Goal: Use online tool/utility: Utilize a website feature to perform a specific function

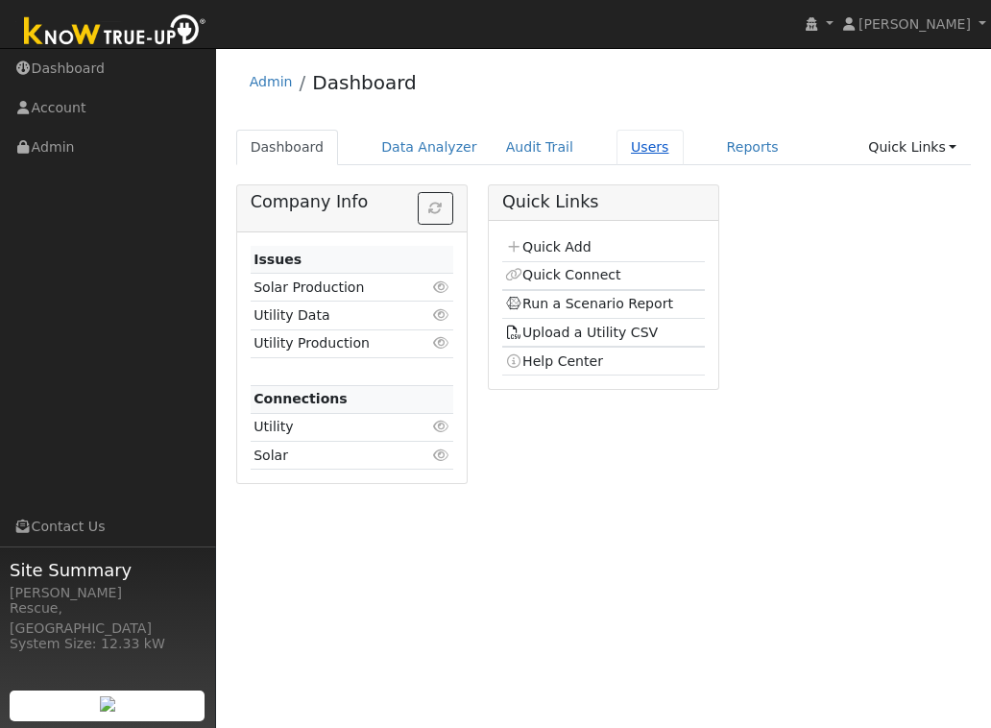
click at [646, 147] on link "Users" at bounding box center [650, 148] width 67 height 36
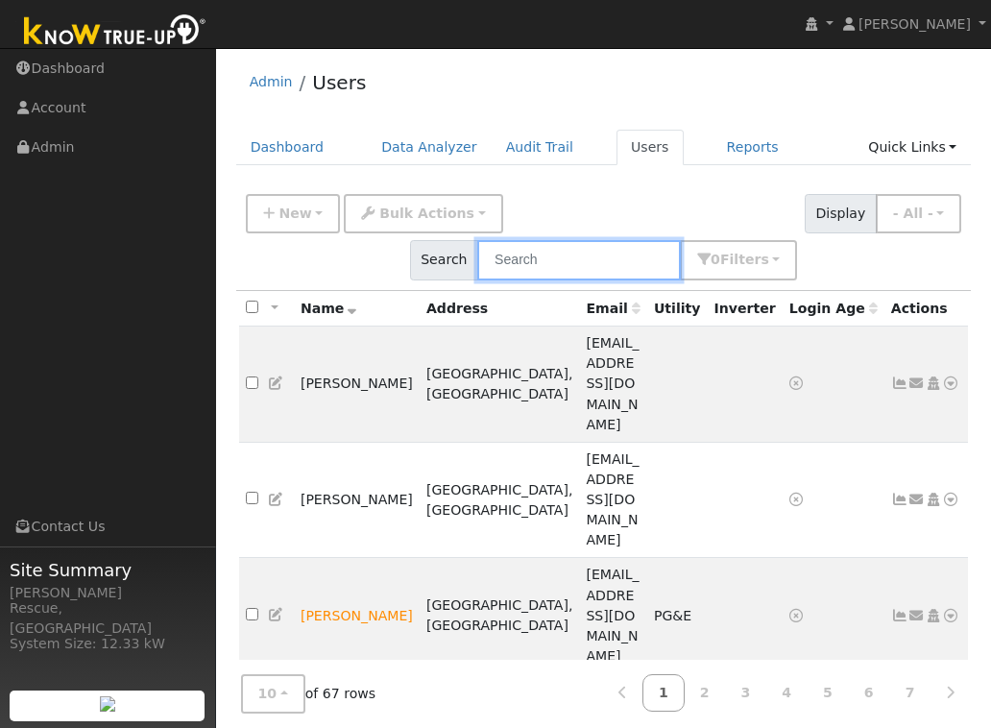
click at [573, 248] on input "text" at bounding box center [579, 259] width 204 height 39
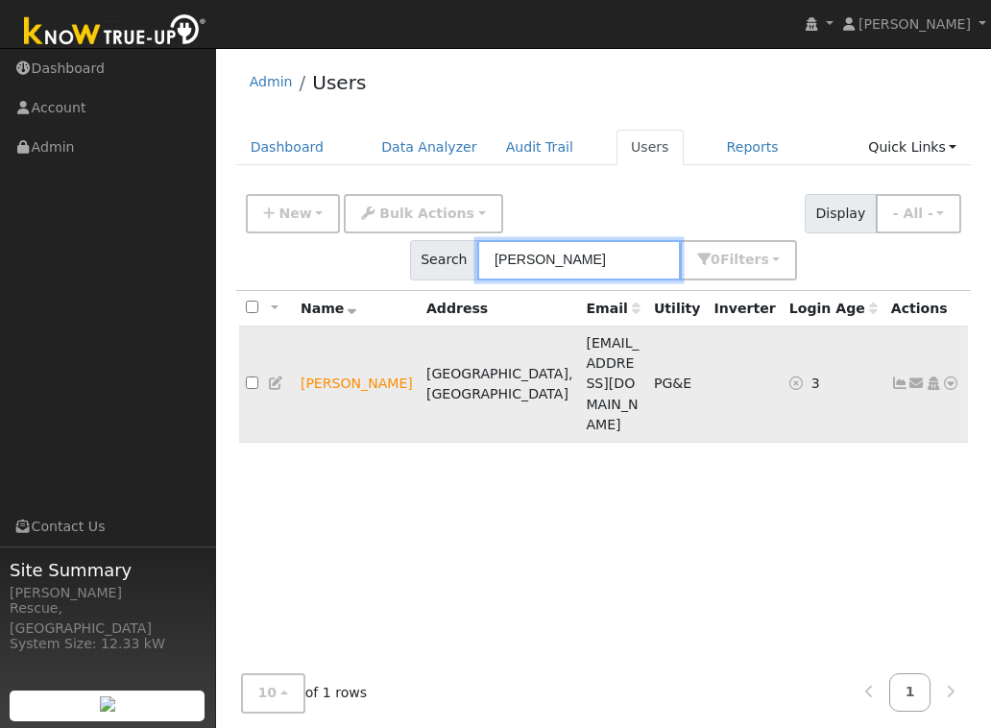
type input "sharon kay"
click at [943, 376] on icon at bounding box center [951, 382] width 17 height 13
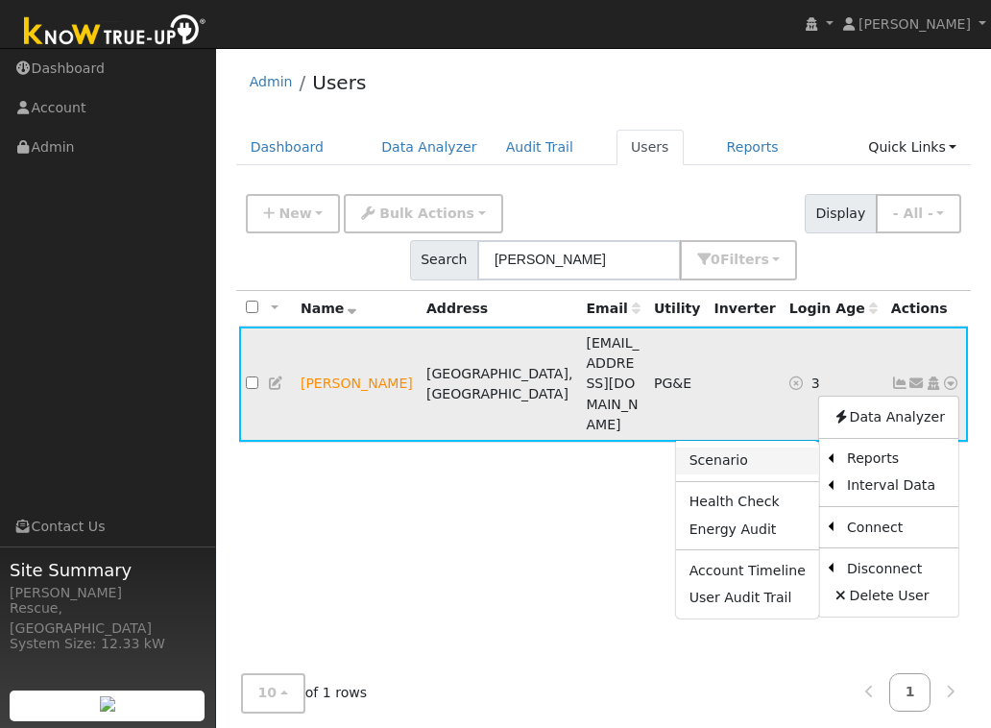
click at [723, 448] on link "Scenario" at bounding box center [747, 461] width 143 height 27
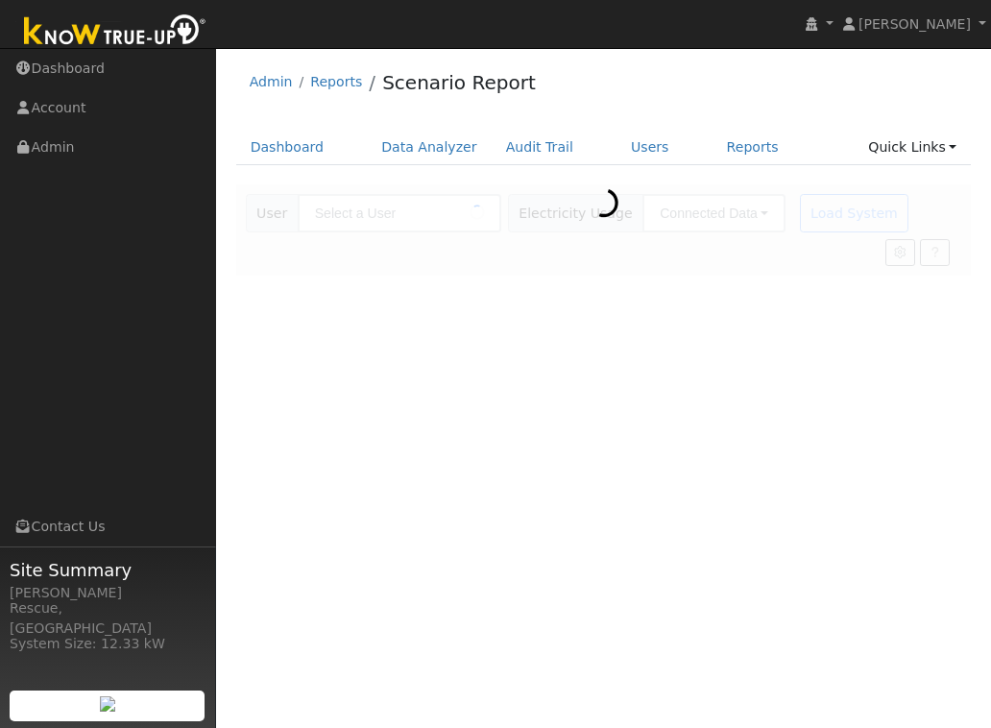
type input "[PERSON_NAME]"
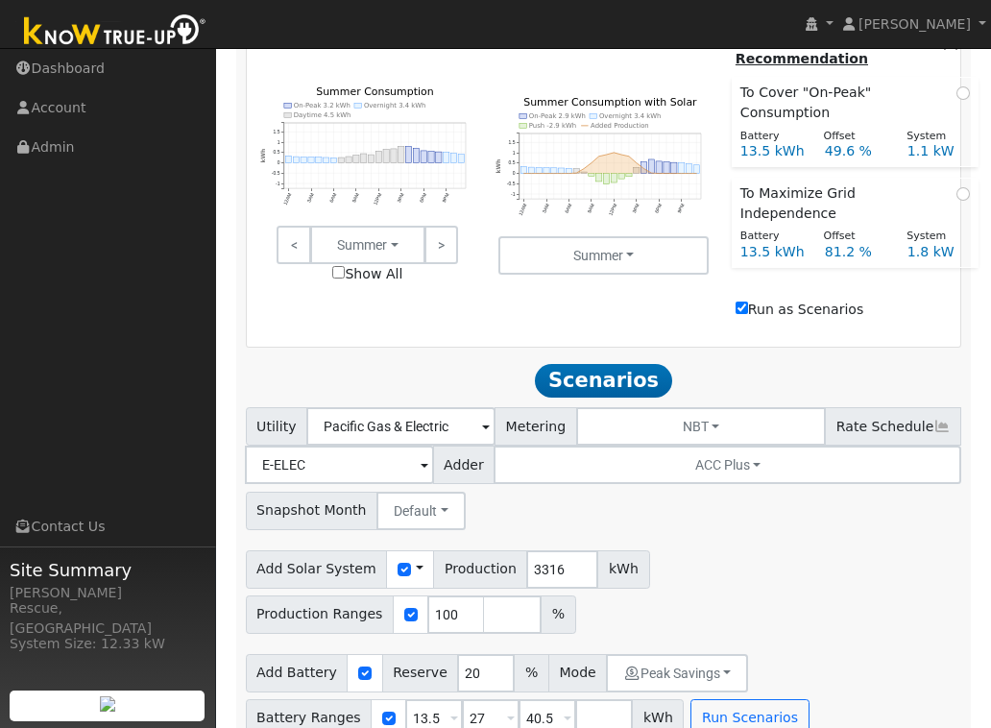
scroll to position [906, 0]
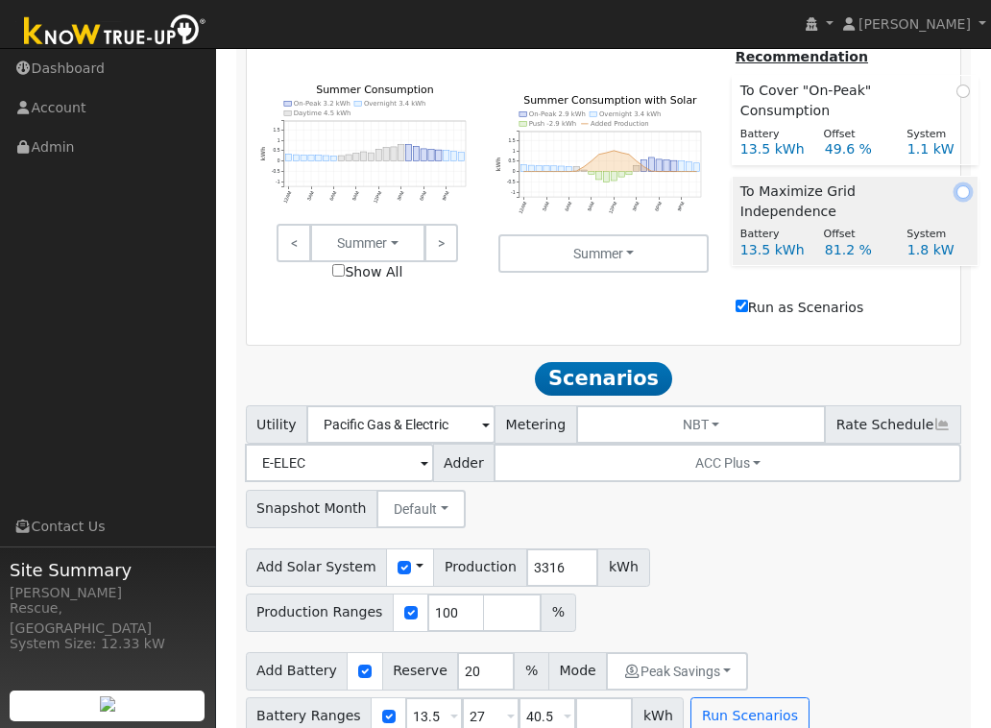
click at [961, 198] on input "radio" at bounding box center [962, 191] width 13 height 13
radio input "true"
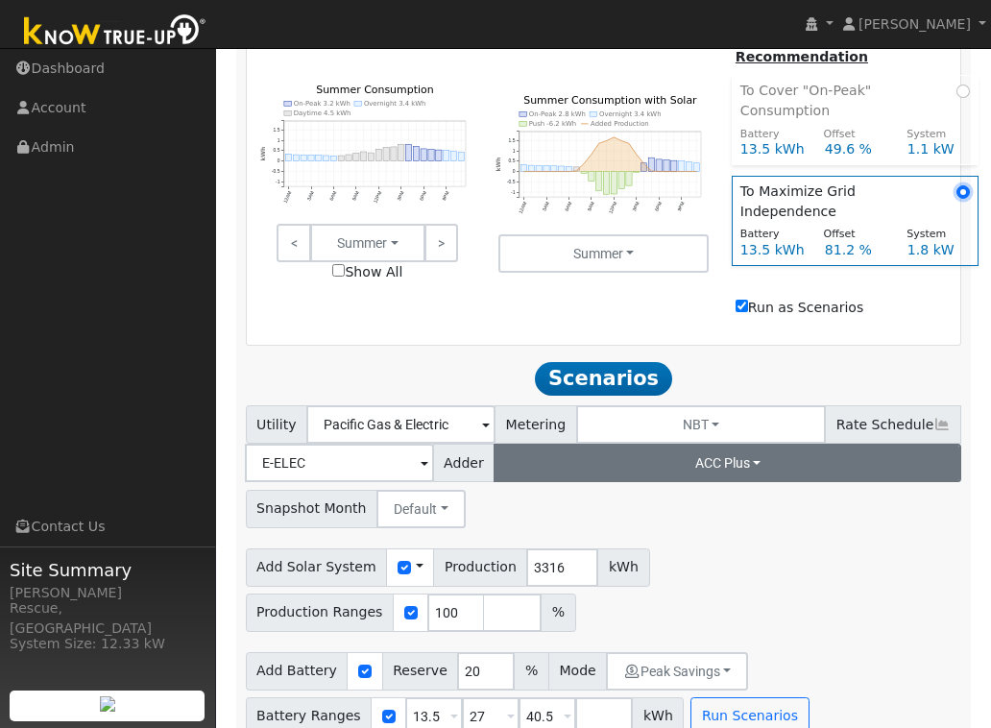
scroll to position [918, 0]
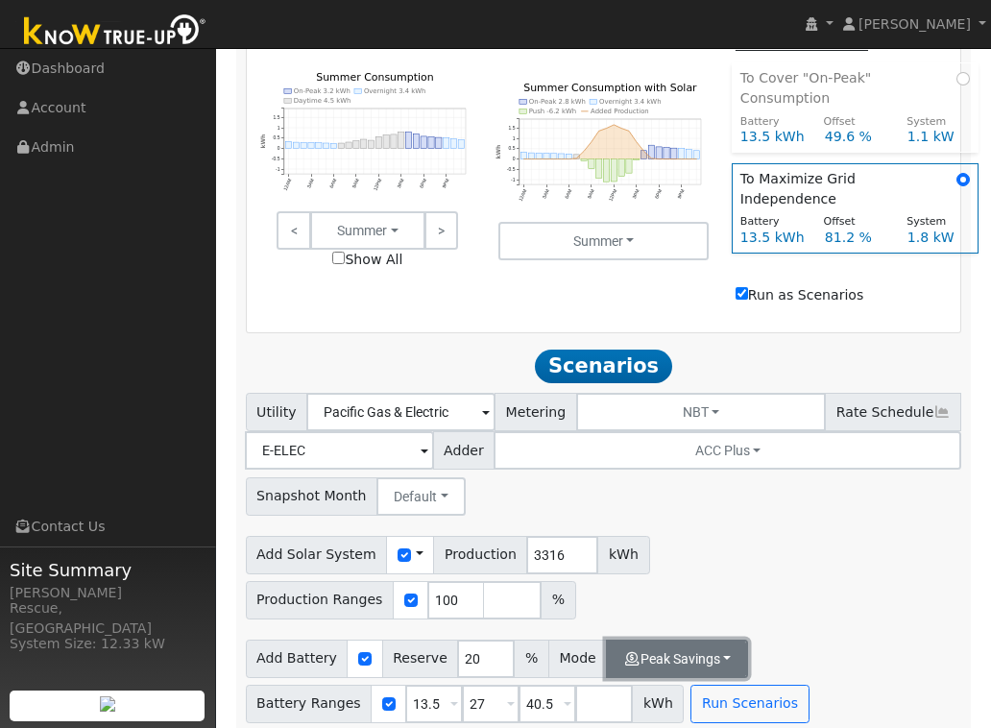
click at [711, 659] on button "Peak Savings" at bounding box center [677, 659] width 142 height 38
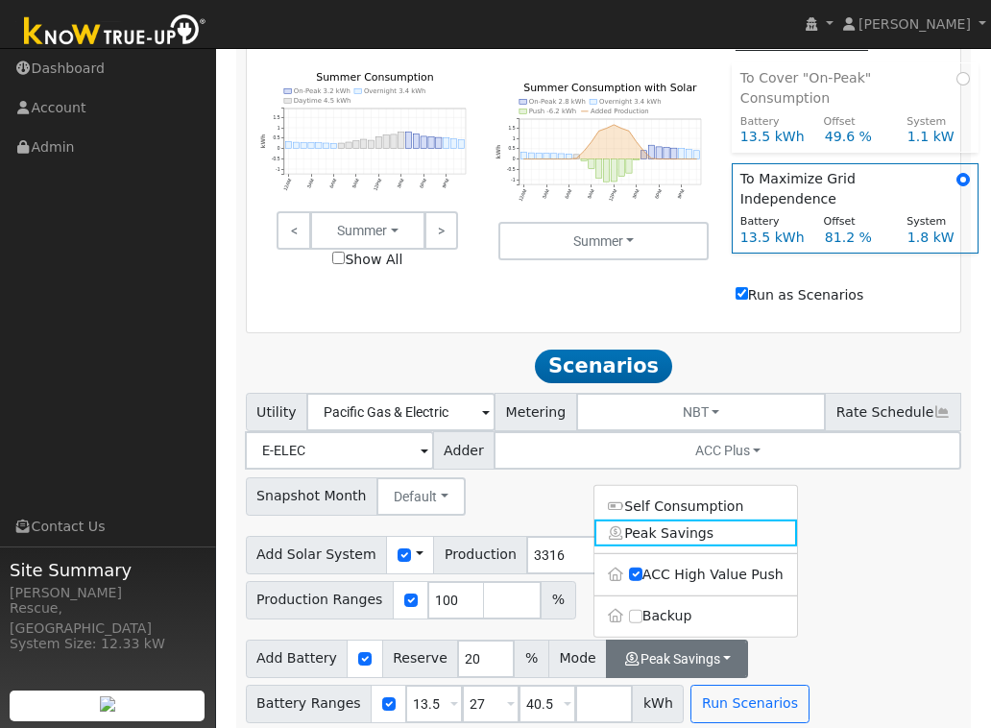
click at [667, 602] on label "Backup" at bounding box center [695, 615] width 203 height 27
click at [642, 609] on input "Backup" at bounding box center [635, 615] width 13 height 13
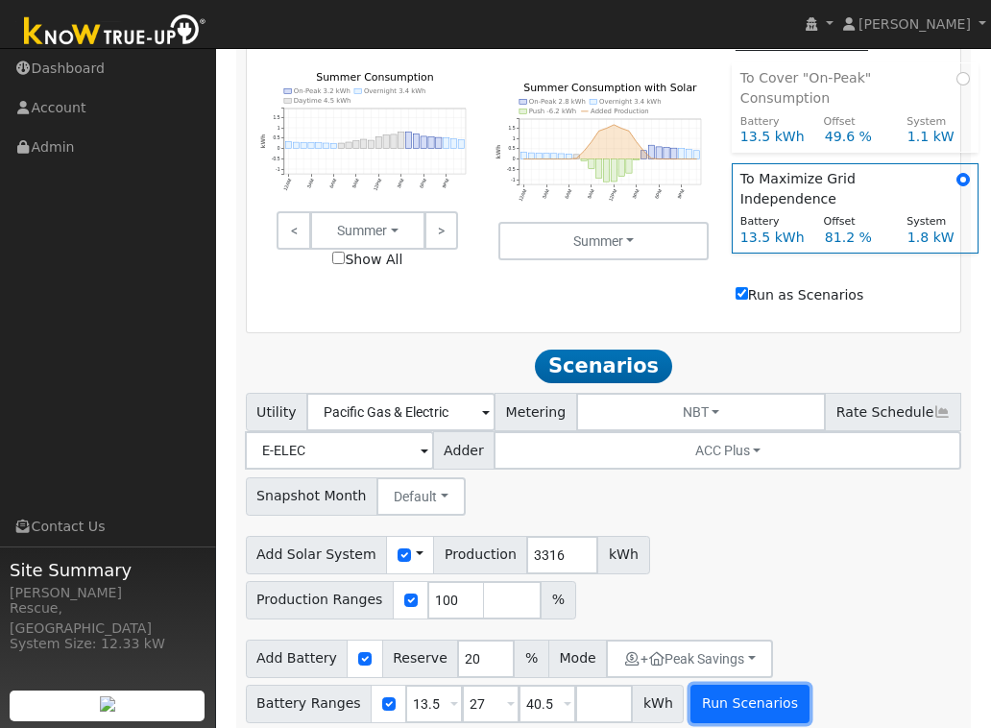
click at [754, 685] on button "Run Scenarios" at bounding box center [749, 704] width 118 height 38
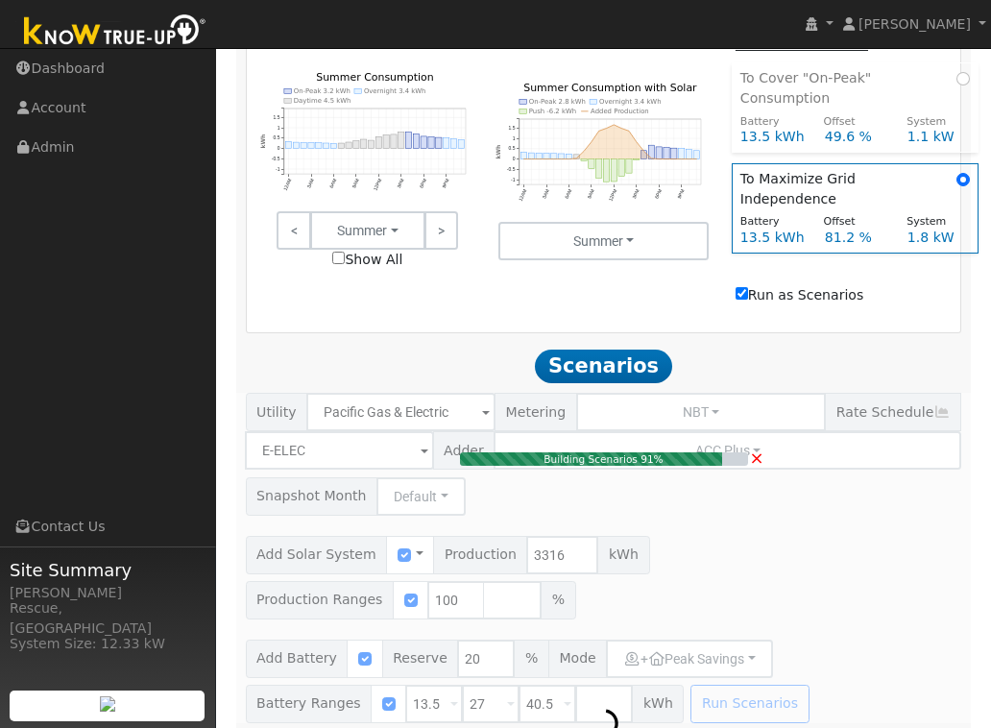
type input "2.2"
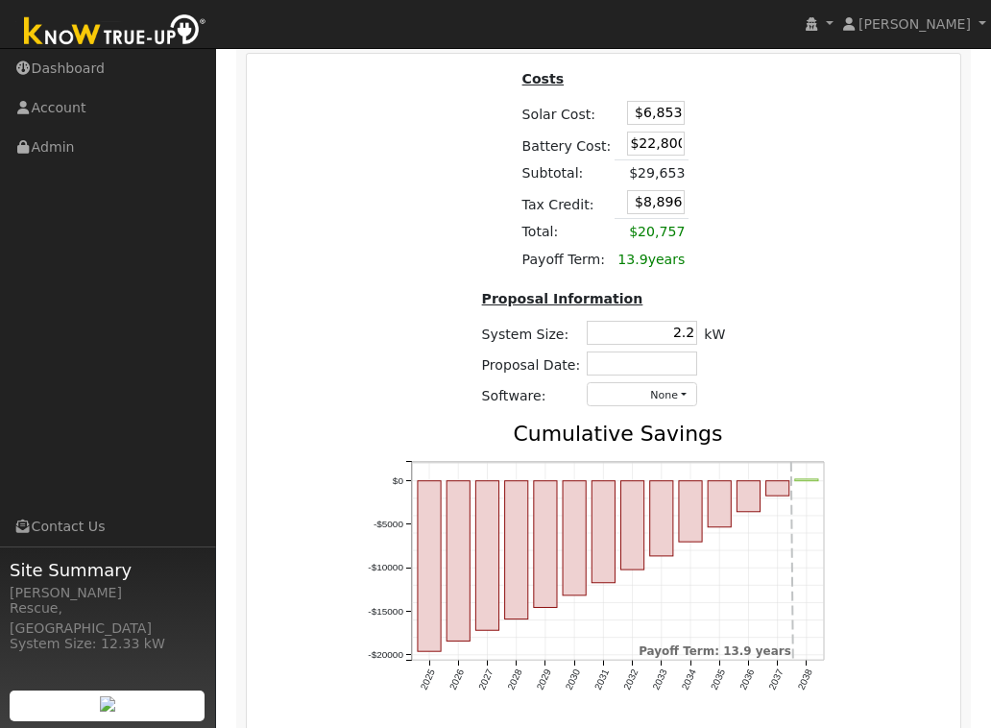
scroll to position [2808, 0]
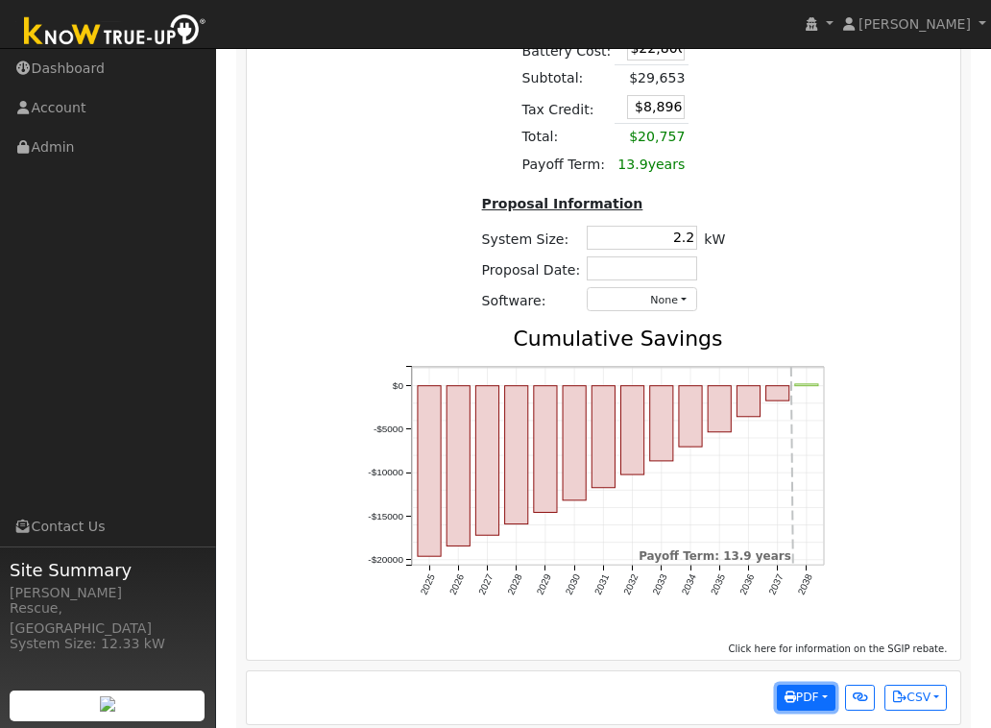
click at [820, 685] on button "PDF" at bounding box center [806, 698] width 59 height 27
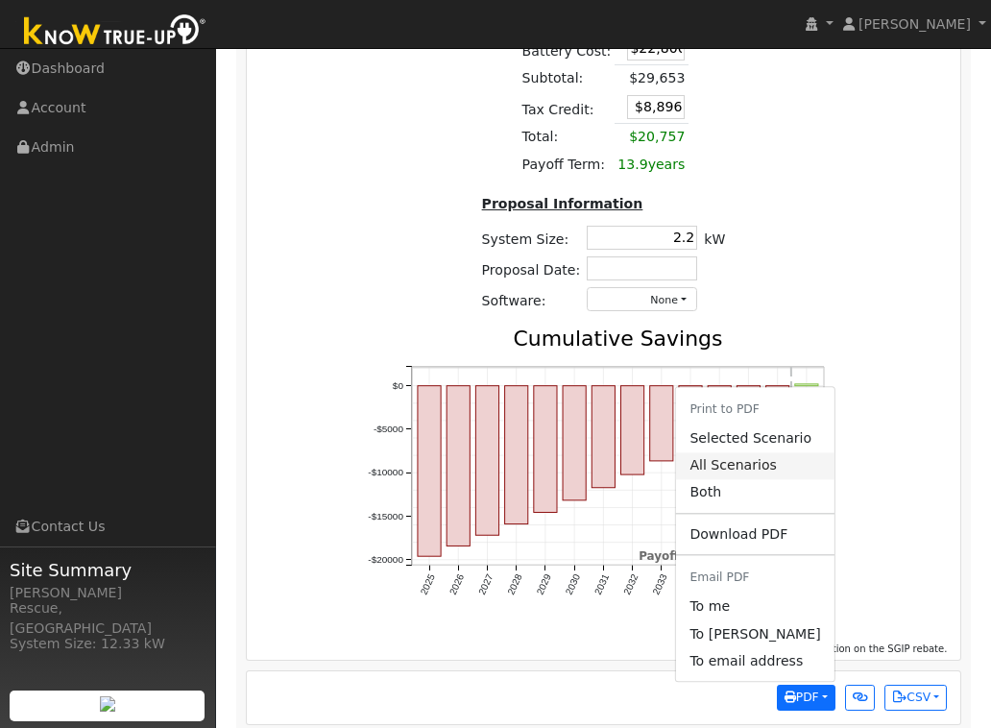
click at [774, 452] on link "All Scenarios" at bounding box center [754, 465] width 157 height 27
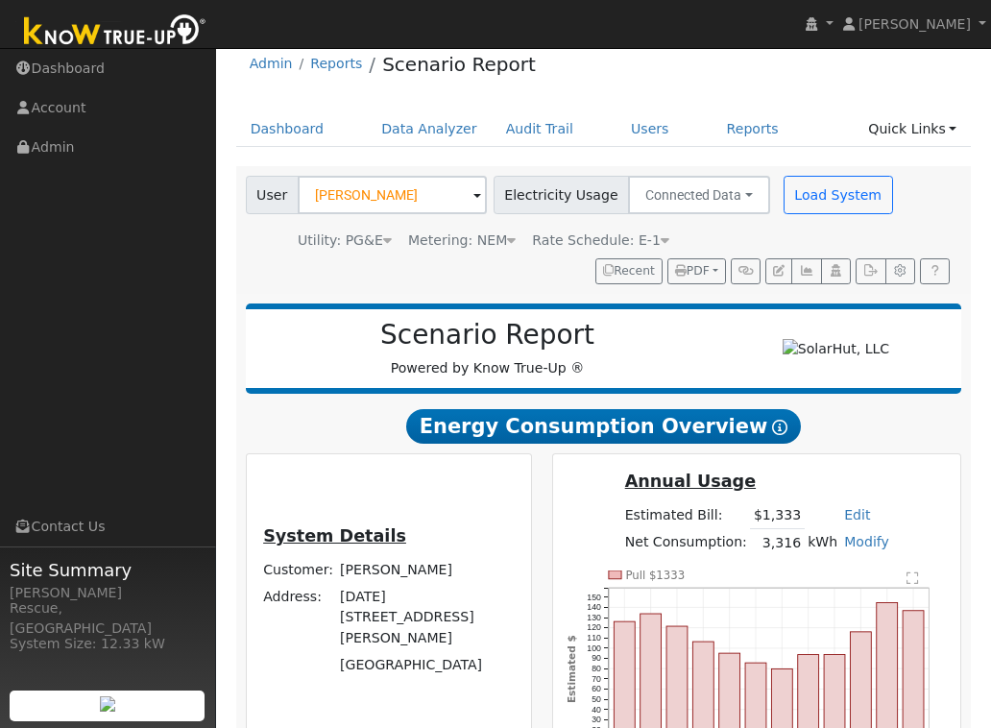
scroll to position [0, 0]
